Goal: Information Seeking & Learning: Learn about a topic

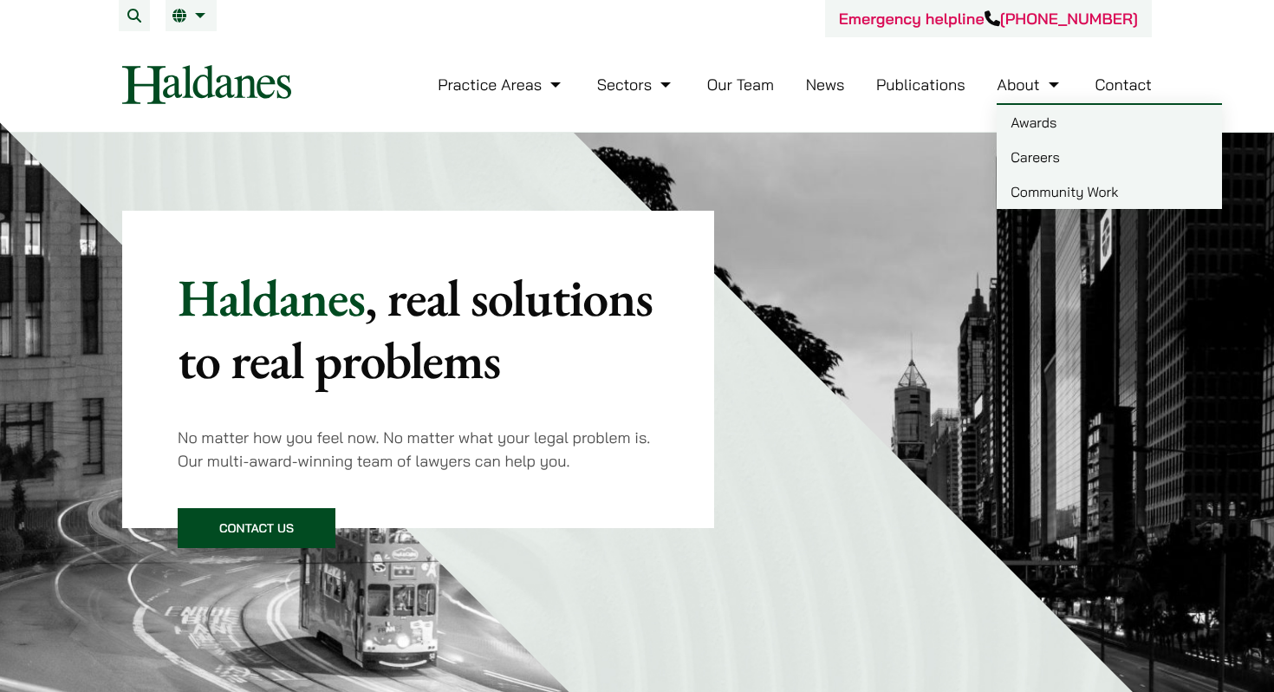
click at [1050, 166] on link "Careers" at bounding box center [1109, 157] width 225 height 35
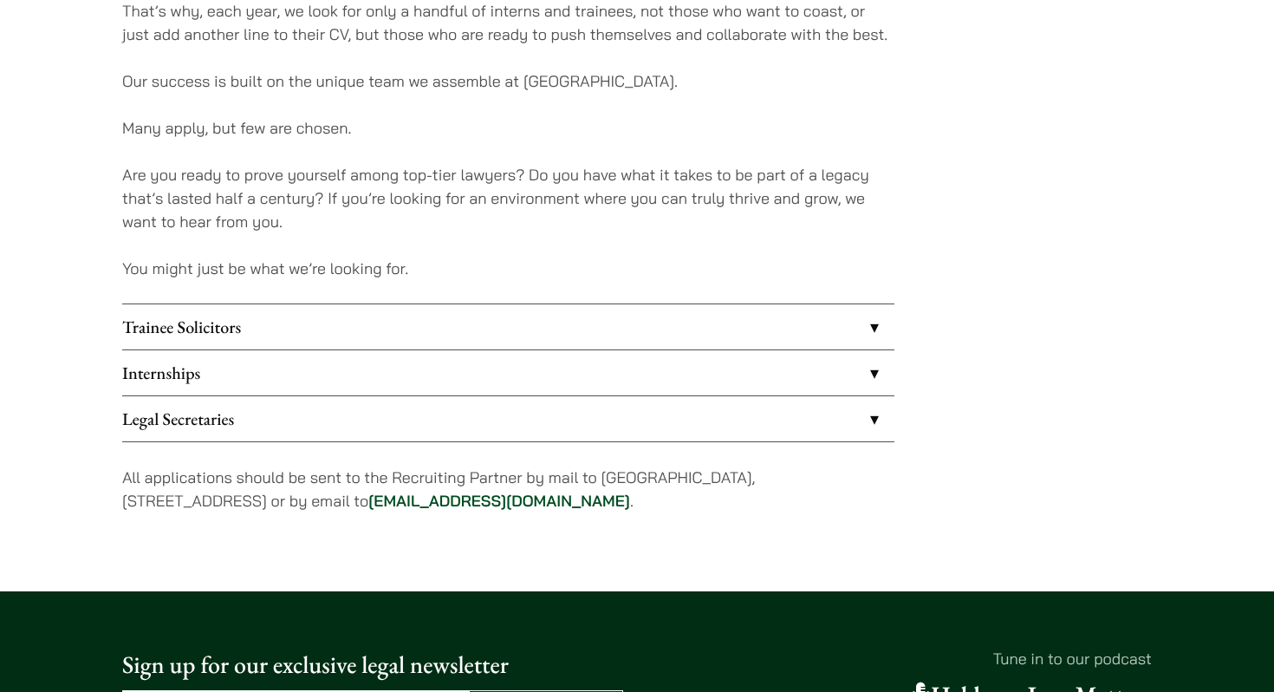
scroll to position [1318, 0]
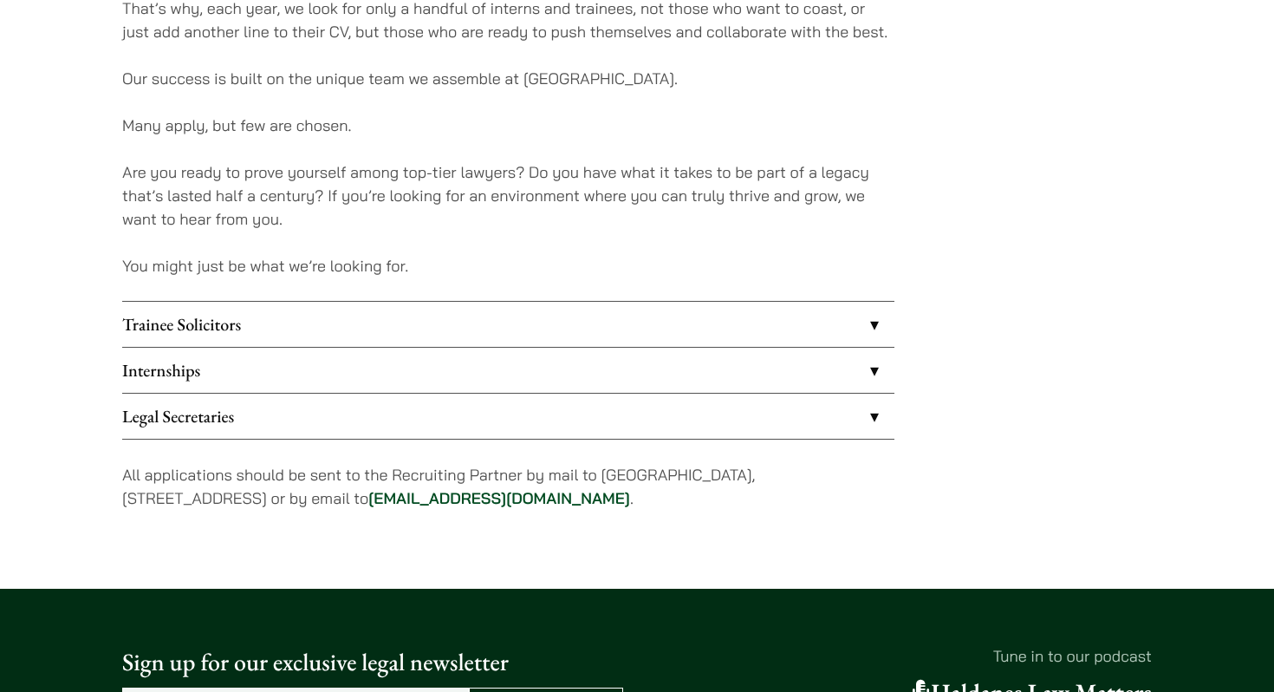
click at [337, 370] on link "Internships" at bounding box center [508, 370] width 772 height 45
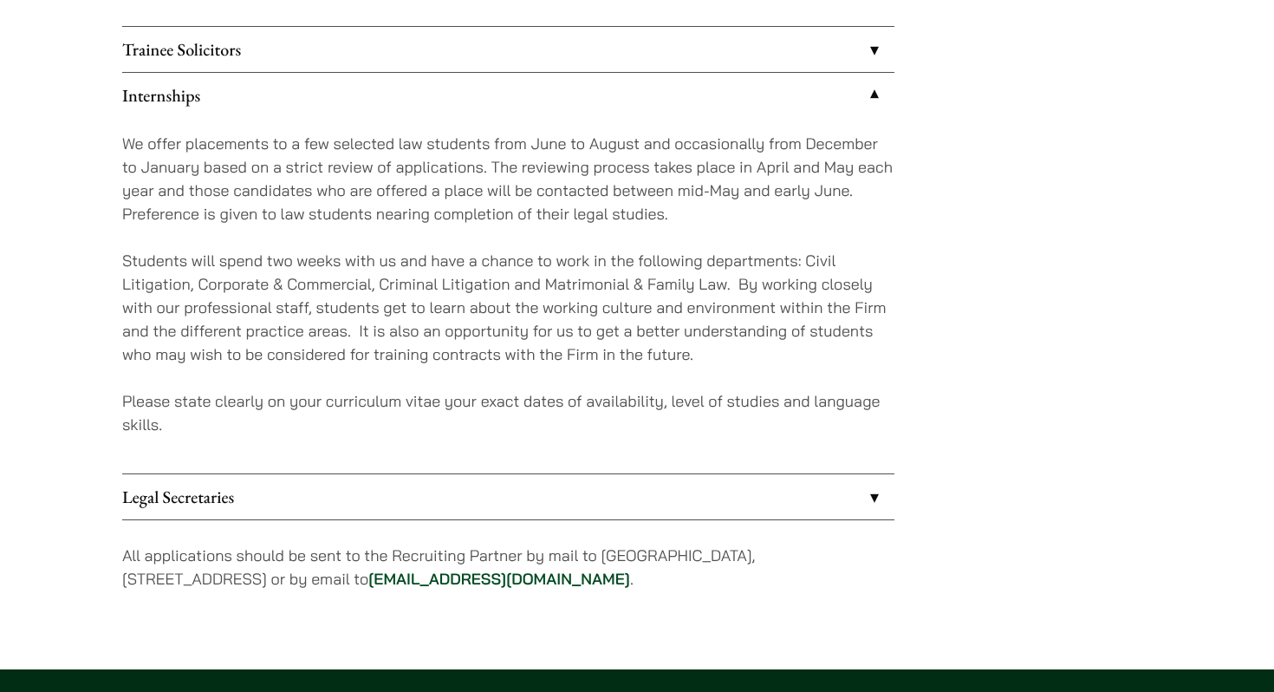
scroll to position [1595, 0]
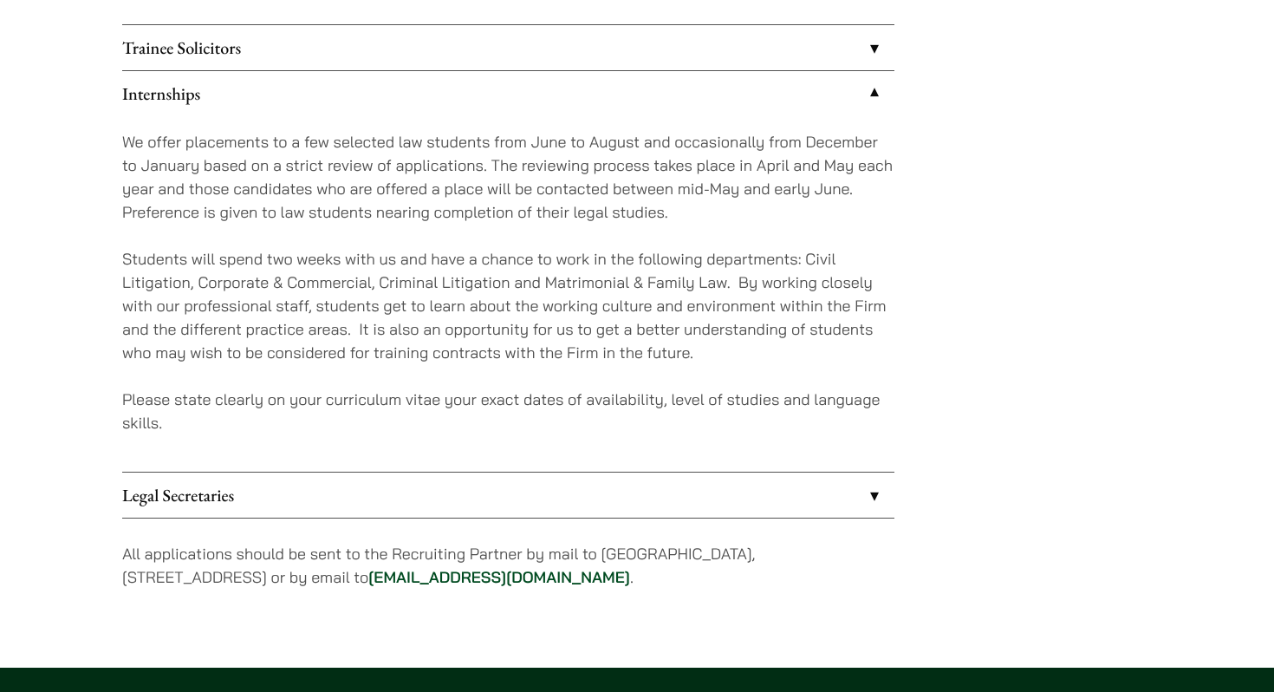
click at [484, 480] on link "Legal Secretaries" at bounding box center [508, 494] width 772 height 45
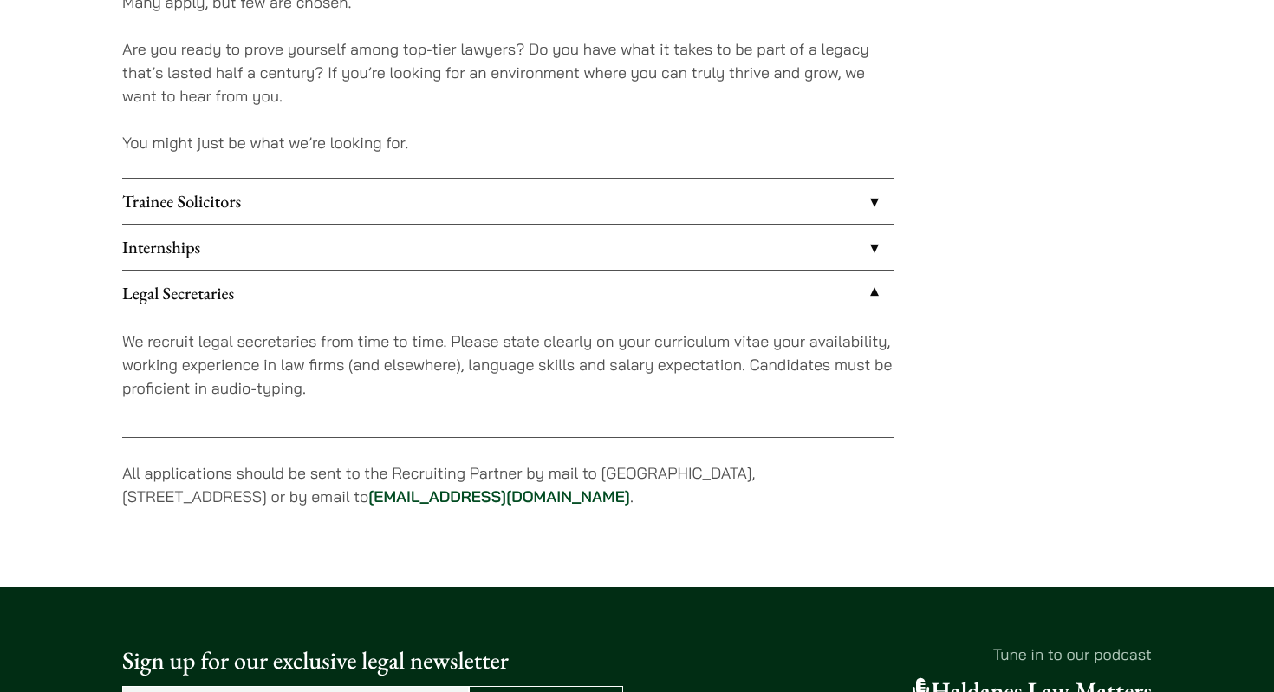
scroll to position [1327, 0]
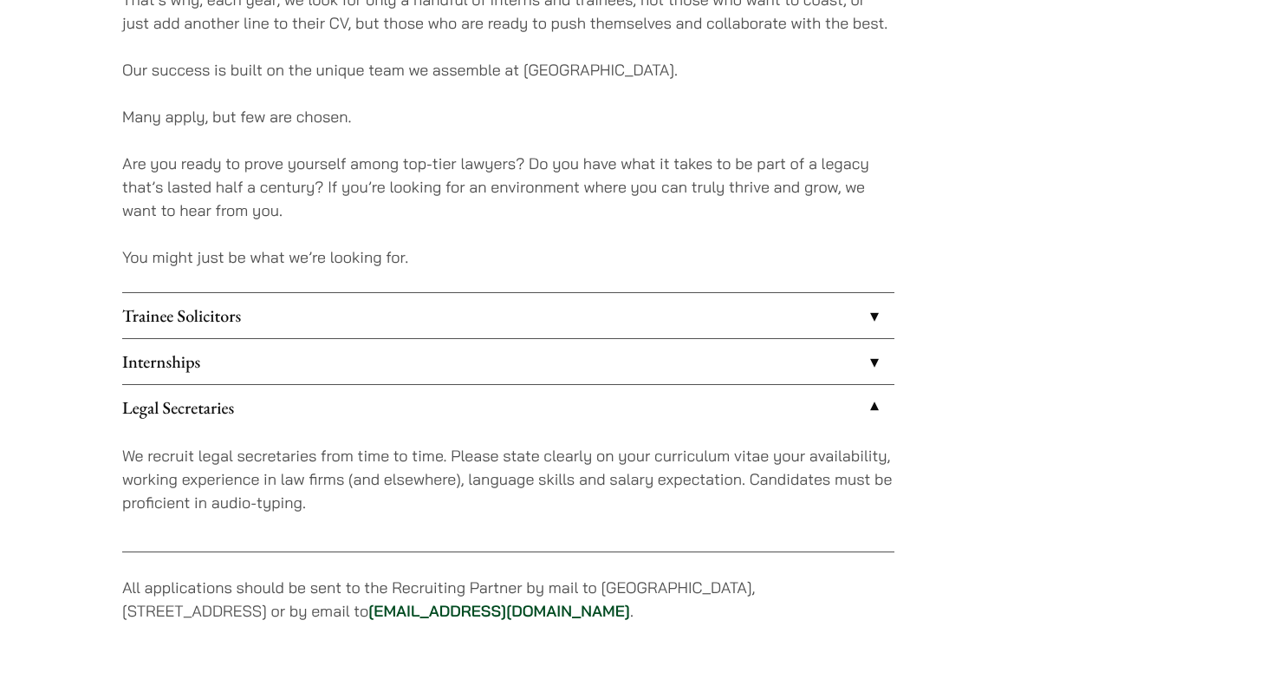
click at [454, 353] on link "Internships" at bounding box center [508, 361] width 772 height 45
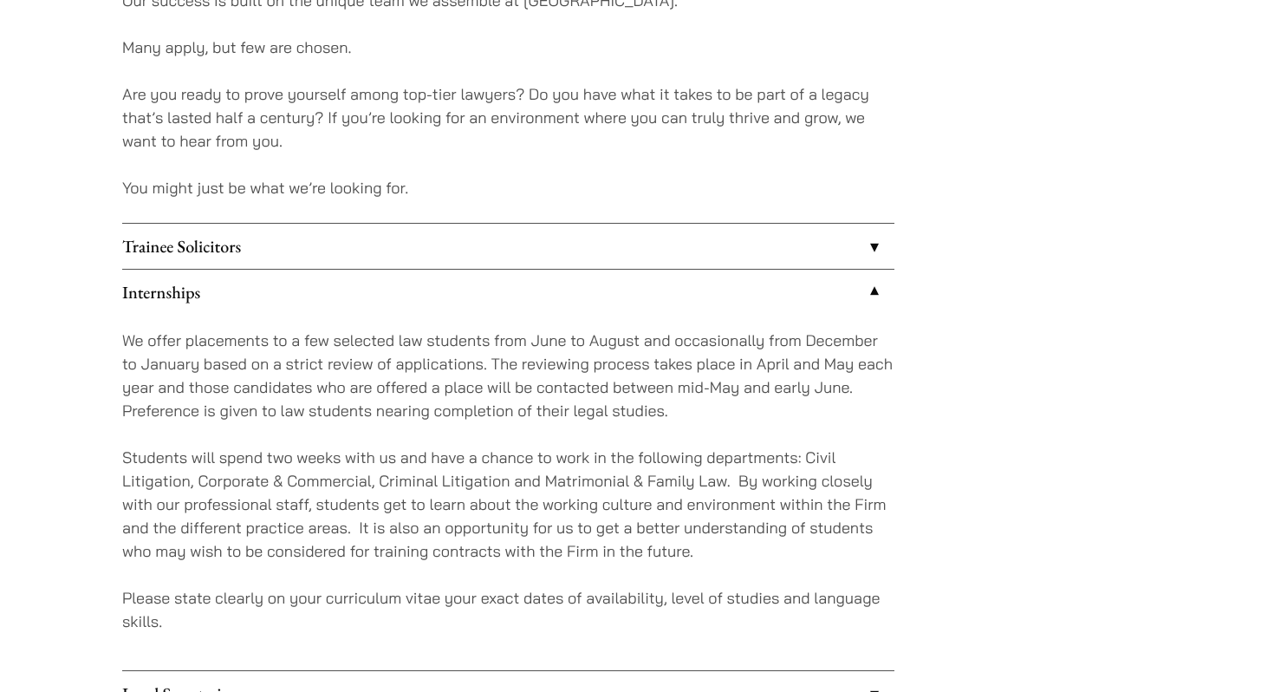
scroll to position [1397, 0]
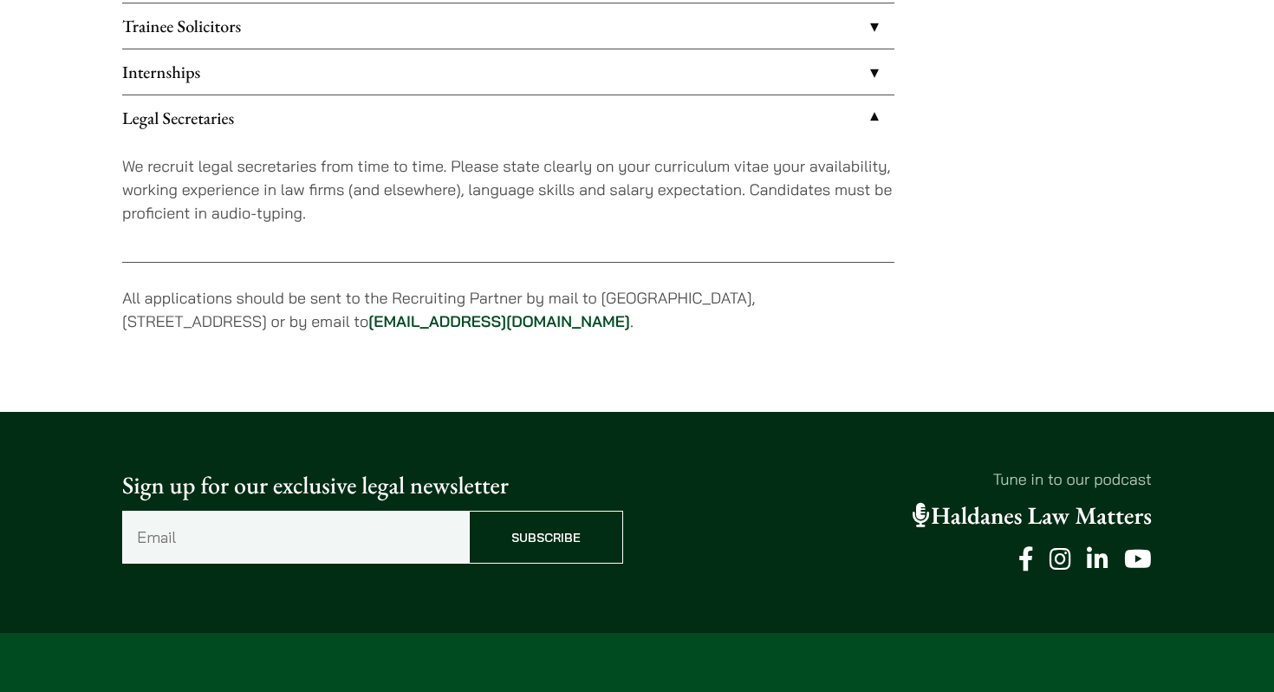
scroll to position [1619, 0]
